Goal: Task Accomplishment & Management: Manage account settings

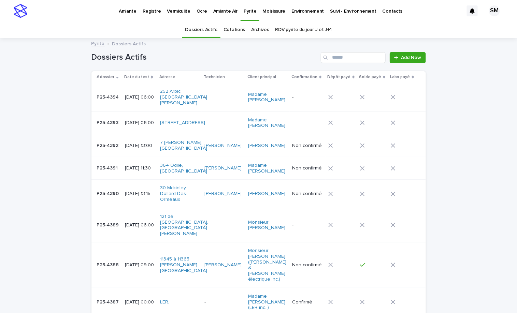
click at [306, 11] on p "Environnement" at bounding box center [307, 7] width 32 height 14
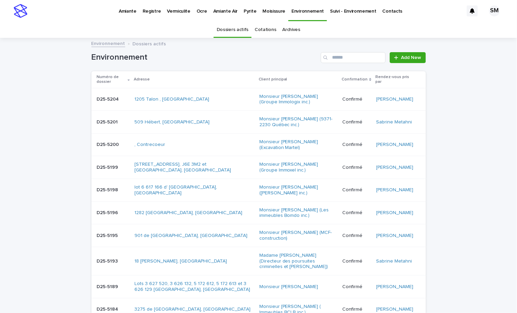
click at [259, 28] on link "Cotations" at bounding box center [265, 30] width 21 height 16
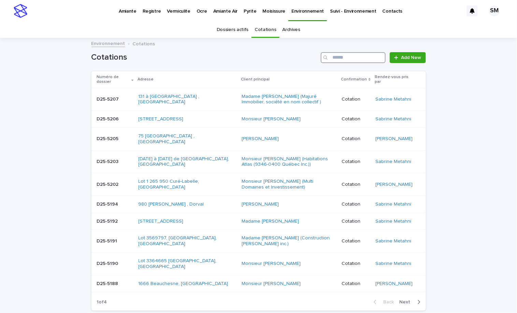
click at [342, 56] on input "Search" at bounding box center [353, 57] width 65 height 11
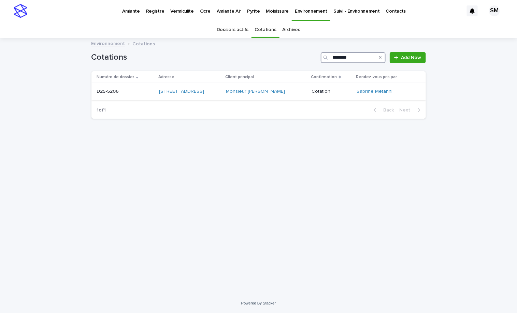
type input "********"
click at [100, 95] on div "D25-5206 D25-5206" at bounding box center [125, 91] width 57 height 11
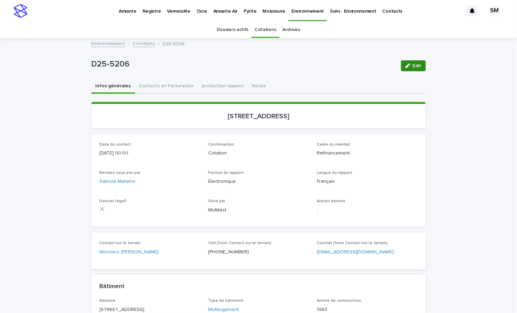
click at [408, 63] on button "Edit" at bounding box center [413, 65] width 25 height 11
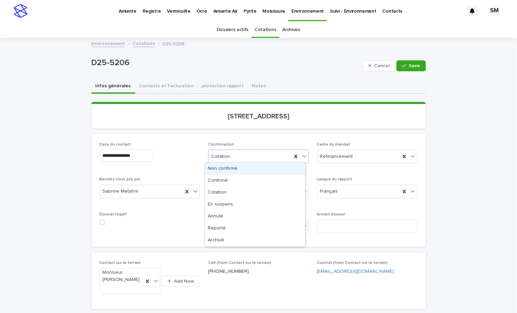
click at [303, 156] on icon at bounding box center [304, 156] width 7 height 7
click at [259, 182] on div "Confirmé" at bounding box center [255, 181] width 100 height 12
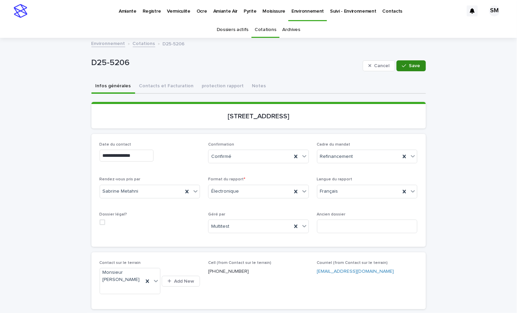
click at [409, 66] on span "Save" at bounding box center [414, 65] width 11 height 5
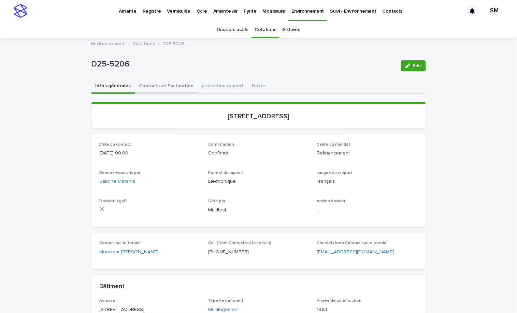
click at [154, 86] on button "Contacts et Facturation" at bounding box center [166, 87] width 63 height 14
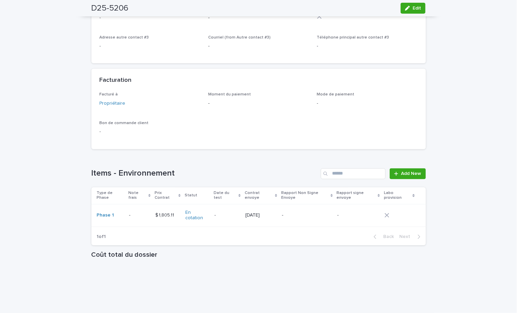
scroll to position [455, 0]
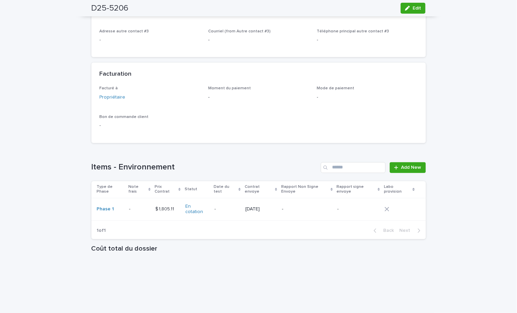
click at [116, 207] on div "Phase 1" at bounding box center [110, 210] width 27 height 6
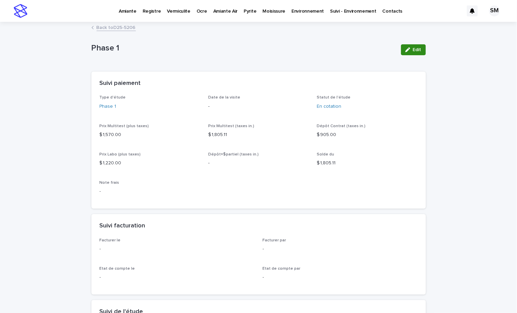
click at [416, 46] on button "Edit" at bounding box center [413, 49] width 25 height 11
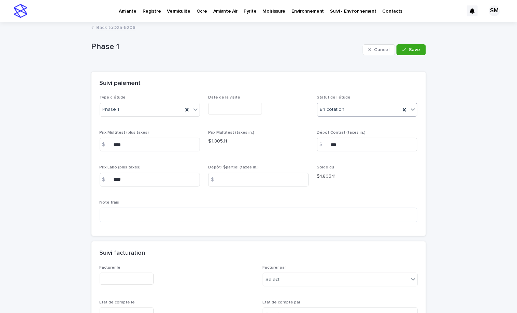
click at [409, 106] on icon at bounding box center [412, 109] width 7 height 7
click at [339, 143] on div "‼ Signé" at bounding box center [364, 147] width 100 height 12
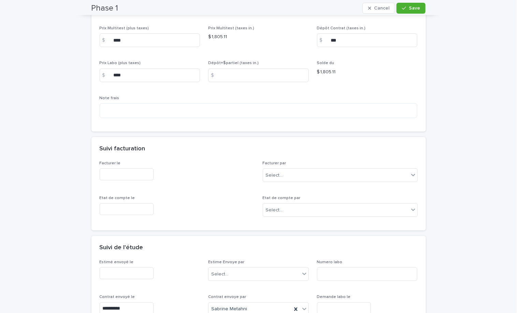
scroll to position [106, 0]
click at [496, 110] on div "**********" at bounding box center [258, 198] width 517 height 562
click at [321, 305] on input "text" at bounding box center [344, 307] width 54 height 12
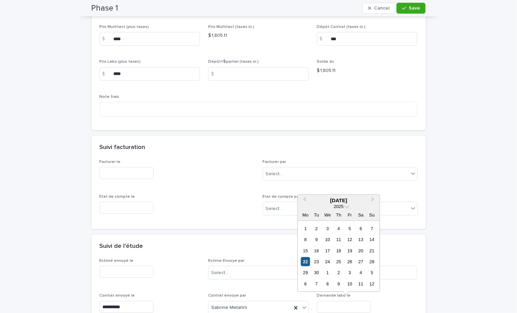
click at [306, 263] on div "22" at bounding box center [305, 261] width 9 height 9
type input "**********"
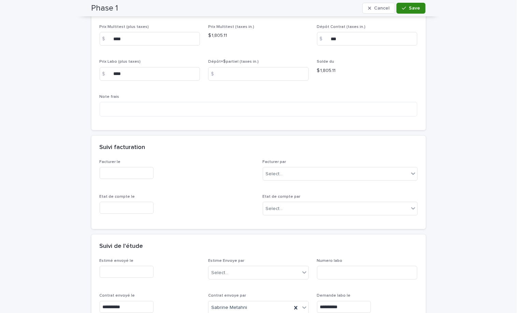
click at [413, 11] on button "Save" at bounding box center [410, 8] width 29 height 11
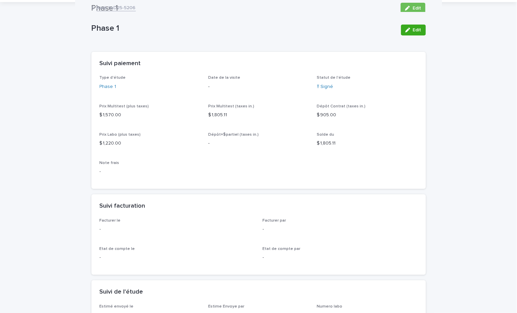
scroll to position [0, 0]
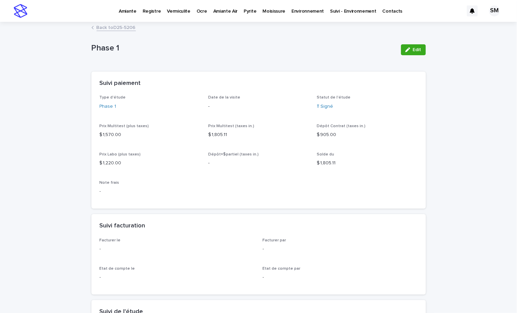
click at [117, 27] on link "Back to D25-5206" at bounding box center [116, 27] width 39 height 8
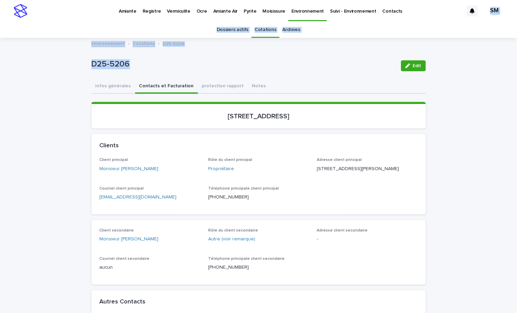
drag, startPoint x: 513, startPoint y: 25, endPoint x: 378, endPoint y: 15, distance: 135.2
click at [244, 10] on p "Pyrite" at bounding box center [250, 7] width 13 height 14
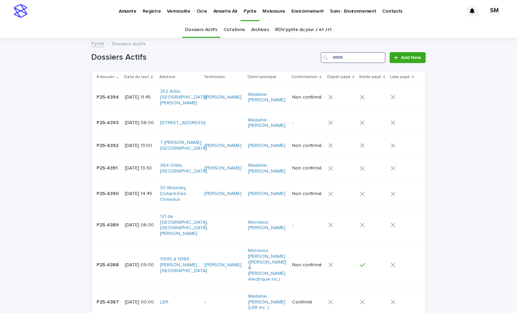
drag, startPoint x: 339, startPoint y: 60, endPoint x: 332, endPoint y: 56, distance: 7.9
click at [332, 56] on input "Search" at bounding box center [353, 57] width 65 height 11
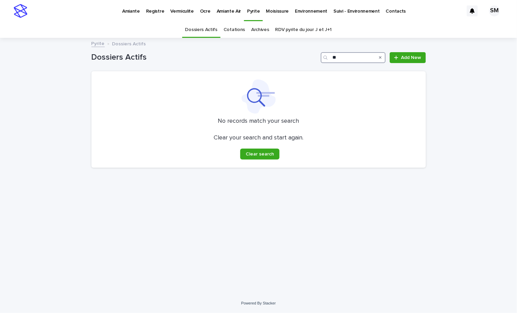
click at [341, 59] on input "**" at bounding box center [353, 57] width 65 height 11
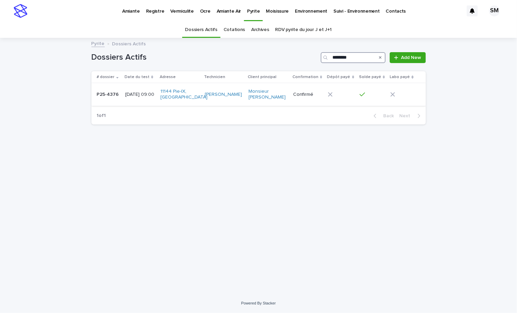
type input "********"
click at [103, 100] on td "P25-4376 P25-4376" at bounding box center [106, 94] width 31 height 23
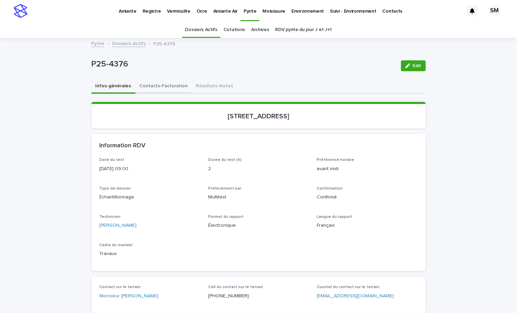
click at [148, 85] on button "Contacts-Facturation" at bounding box center [163, 87] width 57 height 14
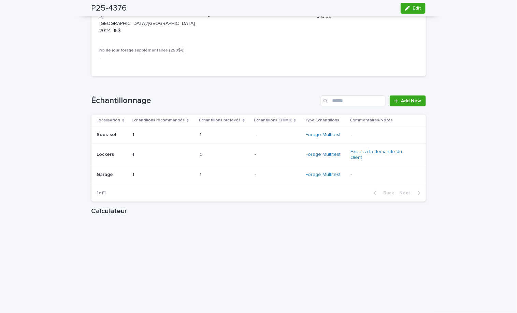
scroll to position [824, 0]
